Goal: Navigation & Orientation: Find specific page/section

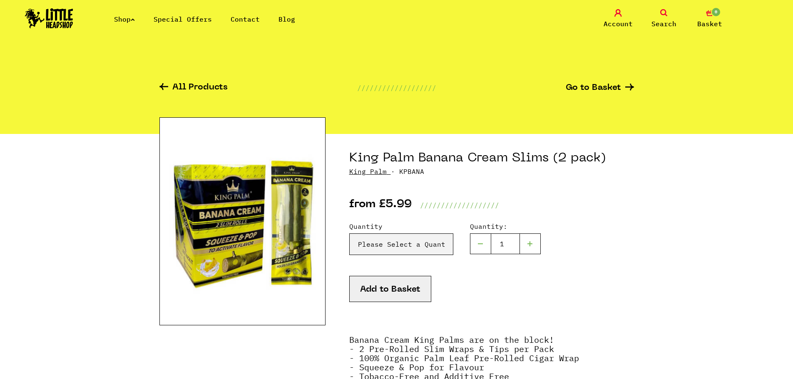
click at [123, 21] on link "Shop" at bounding box center [124, 19] width 21 height 8
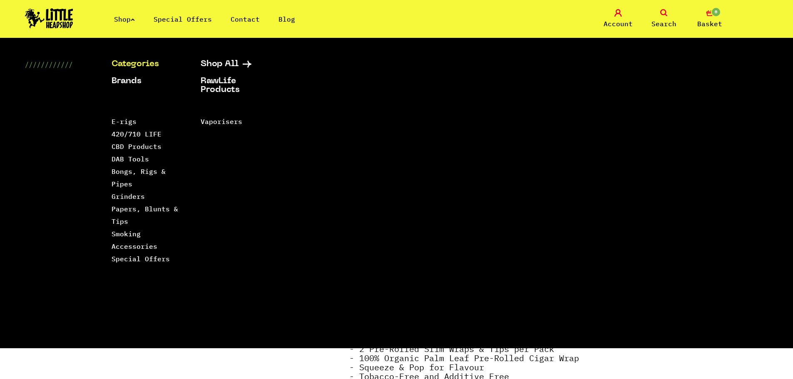
click at [119, 19] on link "Shop" at bounding box center [124, 19] width 21 height 8
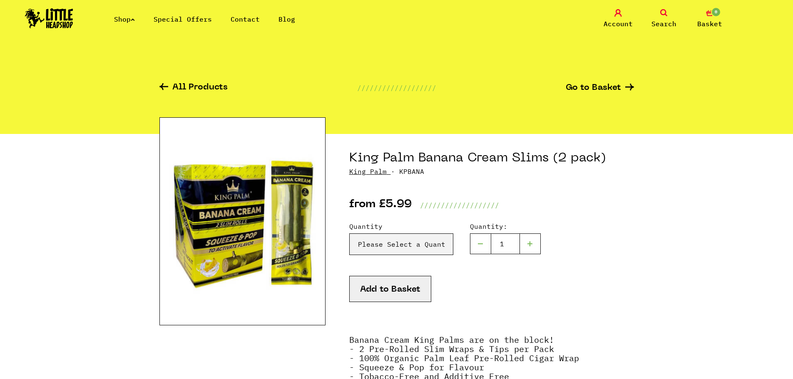
click at [51, 23] on img at bounding box center [49, 18] width 48 height 20
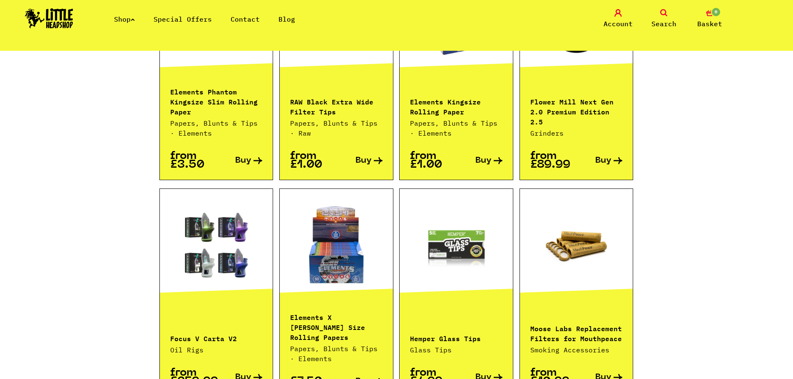
scroll to position [310, 0]
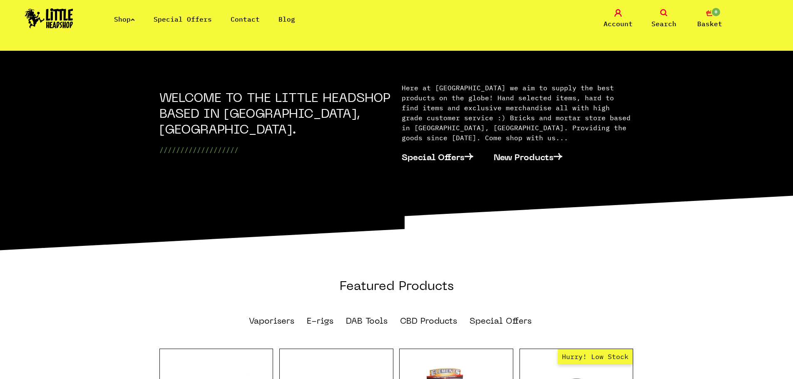
click at [126, 19] on link "Shop" at bounding box center [124, 19] width 21 height 8
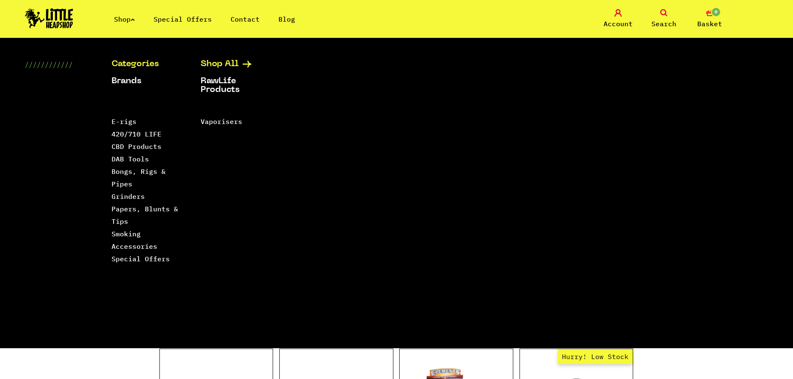
click at [231, 61] on link "Shop All" at bounding box center [235, 64] width 68 height 9
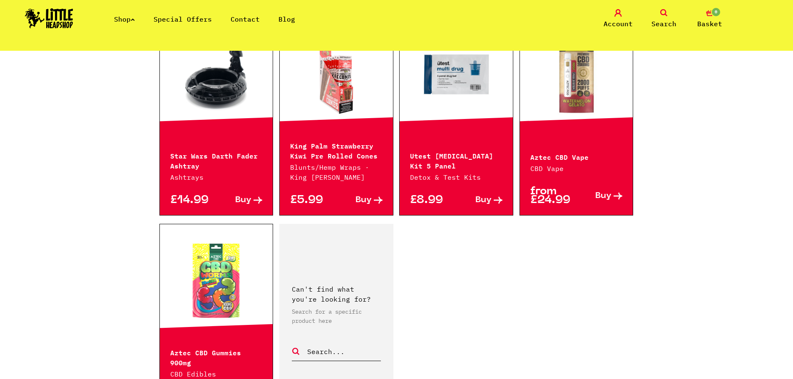
scroll to position [1221, 0]
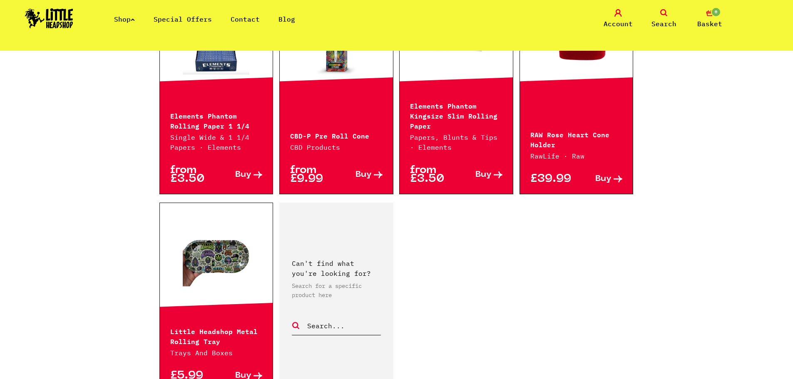
scroll to position [1277, 0]
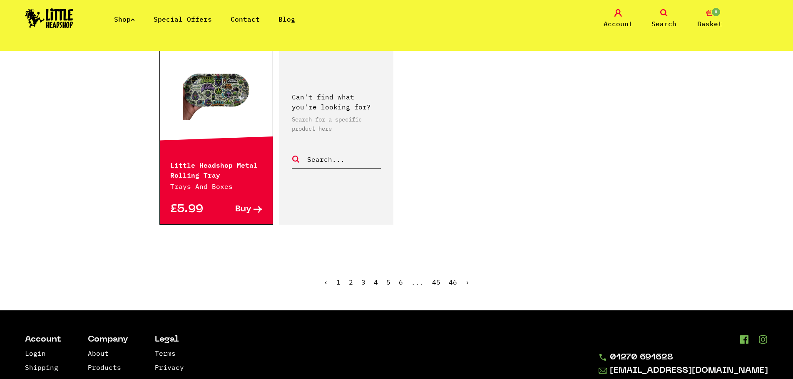
click at [465, 282] on link "›" at bounding box center [467, 282] width 4 height 8
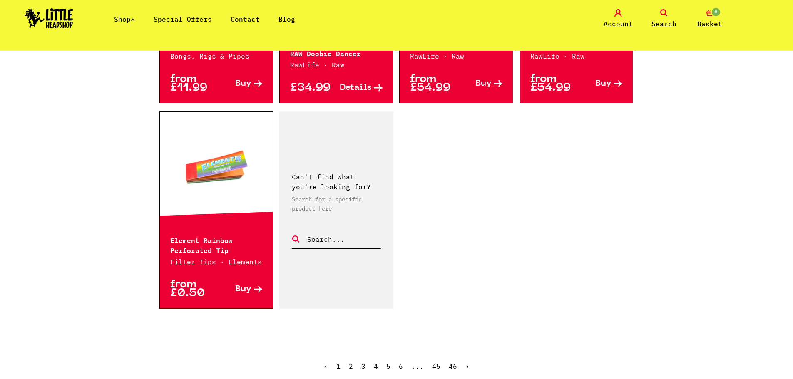
scroll to position [1277, 0]
